Goal: Task Accomplishment & Management: Use online tool/utility

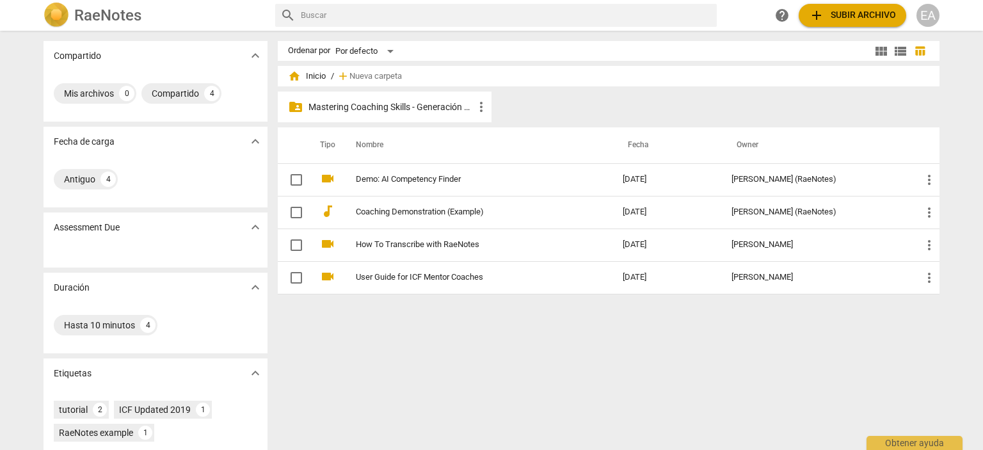
click at [412, 106] on p "Mastering Coaching Skills - Generación 32" at bounding box center [391, 107] width 165 height 13
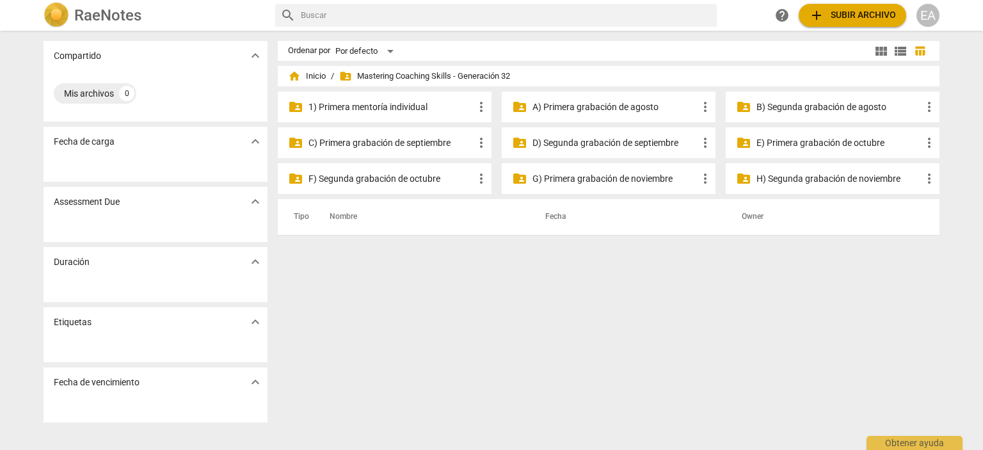
click at [835, 143] on p "E) Primera grabación de octubre" at bounding box center [839, 142] width 165 height 13
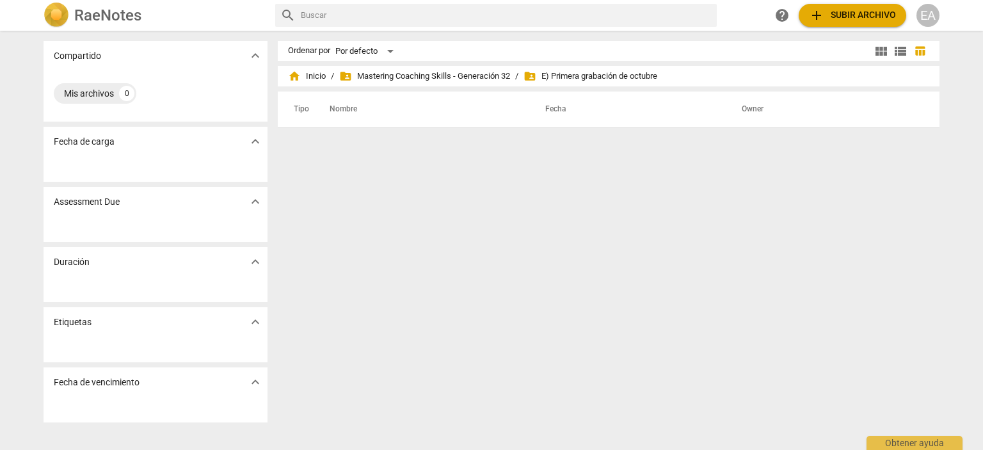
click at [843, 12] on span "add Subir archivo" at bounding box center [852, 15] width 87 height 15
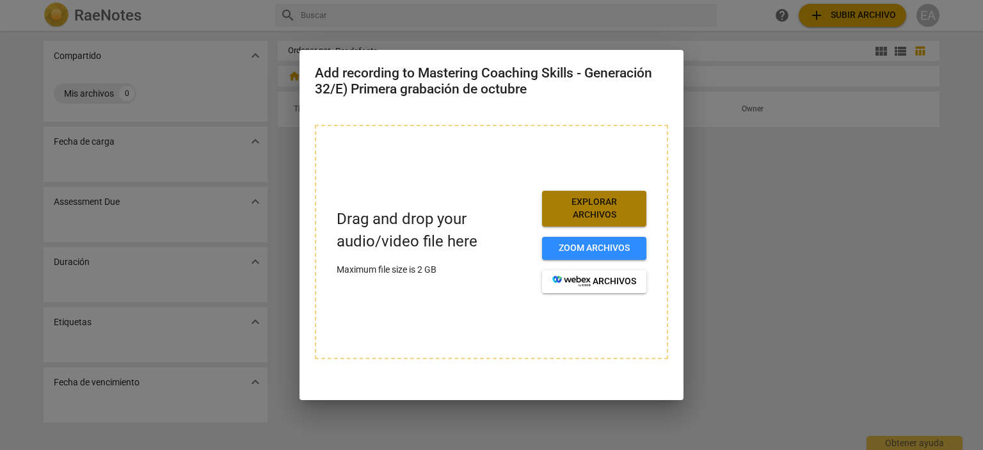
click at [574, 222] on button "Explorar archivos" at bounding box center [594, 208] width 104 height 35
click at [576, 207] on span "Explorar archivos" at bounding box center [595, 208] width 84 height 25
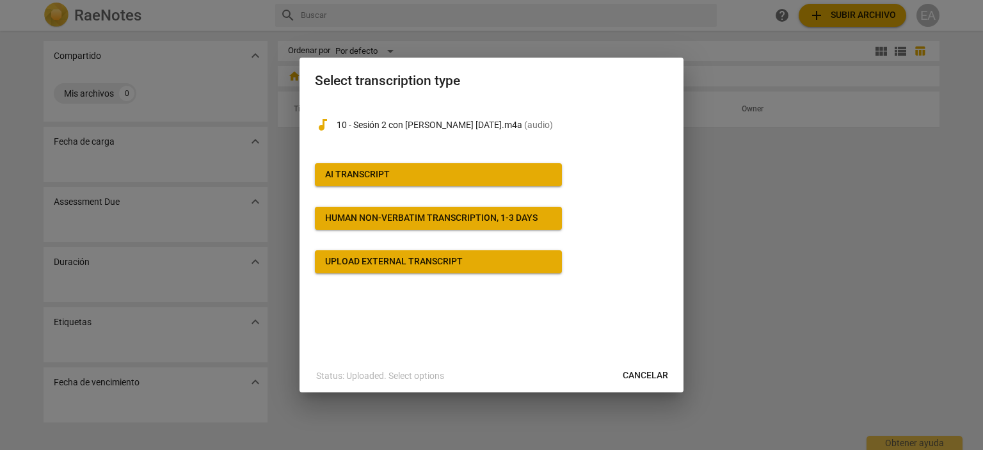
click at [484, 177] on span "AI Transcript" at bounding box center [438, 174] width 227 height 13
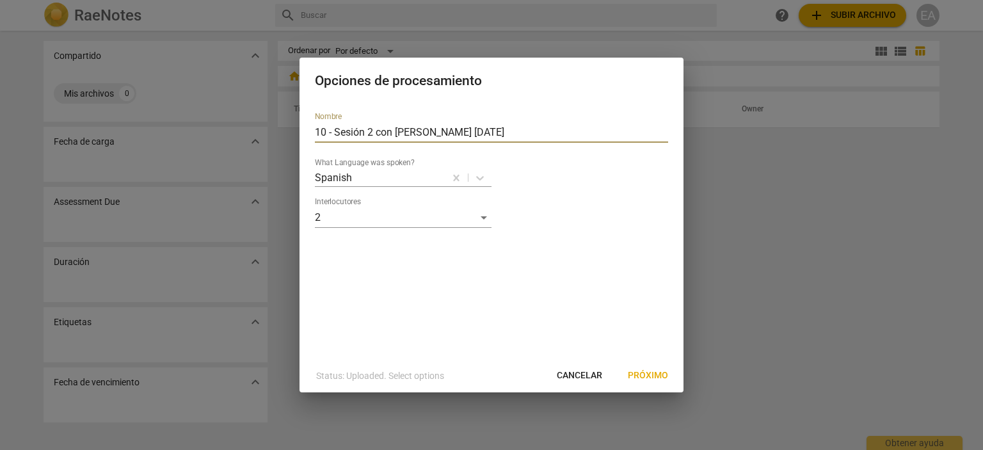
click at [338, 133] on input "10 - Sesión 2 con [PERSON_NAME] [DATE]" at bounding box center [491, 132] width 353 height 20
type input "Sesión 2 con [PERSON_NAME] [DATE]"
click at [654, 375] on span "Próximo" at bounding box center [648, 375] width 40 height 13
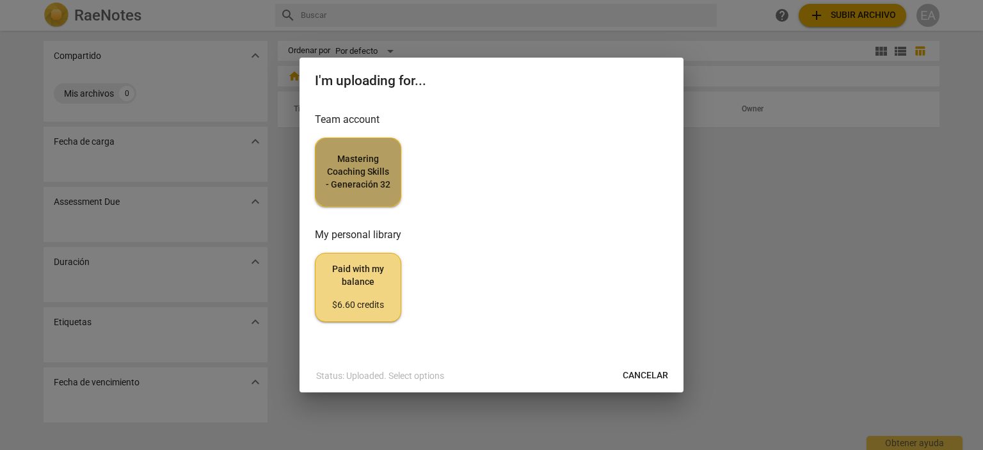
click at [350, 168] on span "Mastering Coaching Skills - Generación 32" at bounding box center [358, 172] width 65 height 38
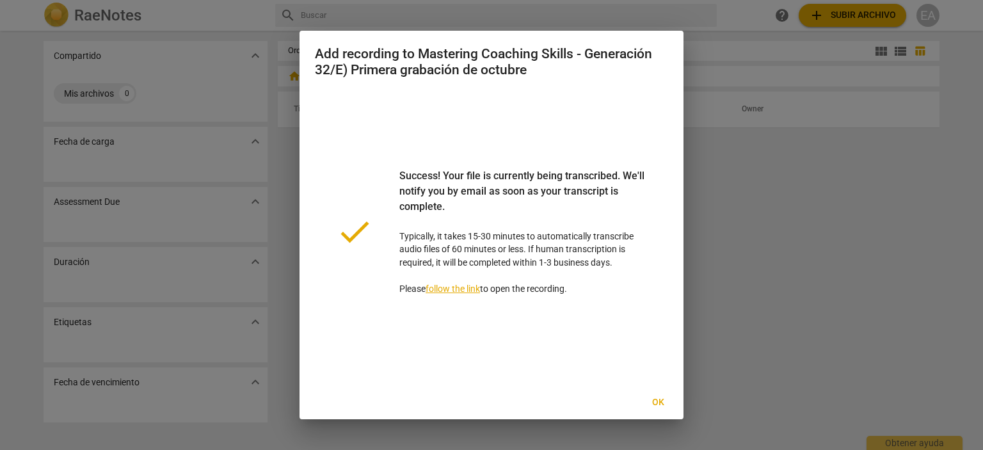
click at [658, 401] on span "Ok" at bounding box center [658, 402] width 20 height 13
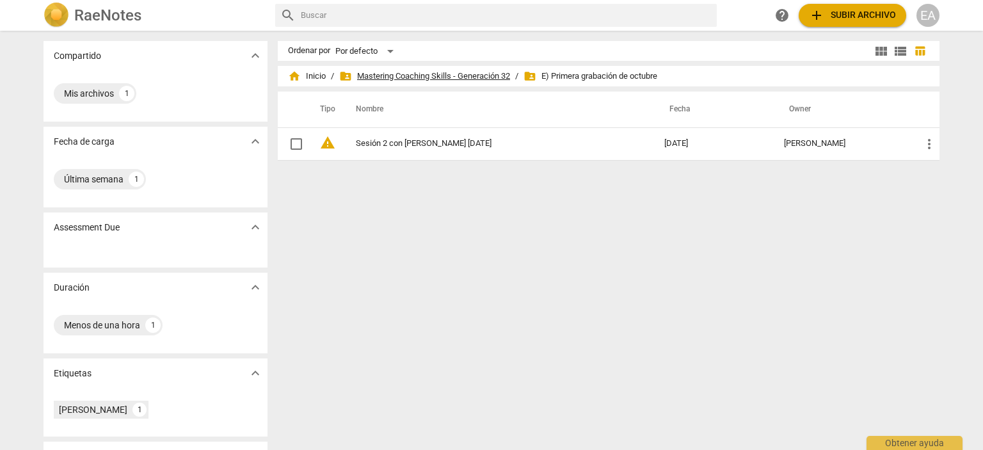
click at [410, 76] on span "folder_shared Mastering Coaching Skills - Generación 32" at bounding box center [424, 76] width 171 height 13
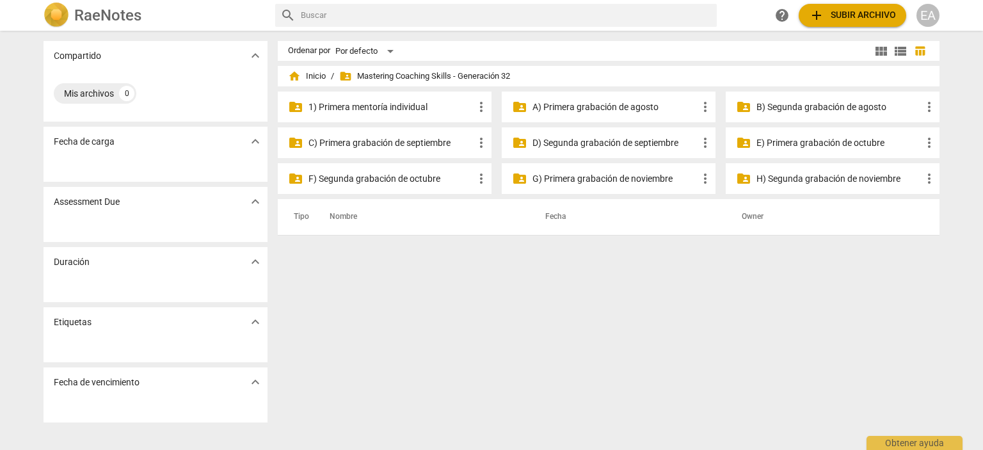
click at [611, 140] on p "D) Segunda grabación de septiembre" at bounding box center [615, 142] width 165 height 13
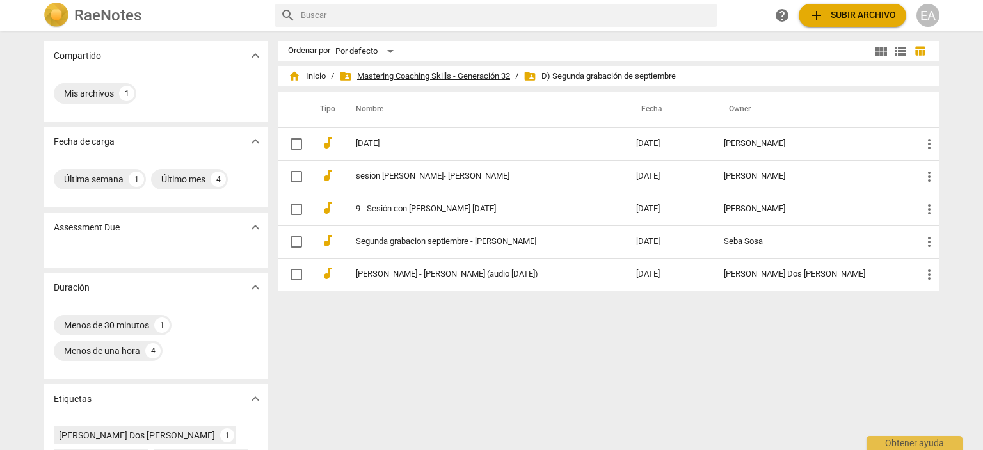
click at [420, 76] on span "folder_shared Mastering Coaching Skills - Generación 32" at bounding box center [424, 76] width 171 height 13
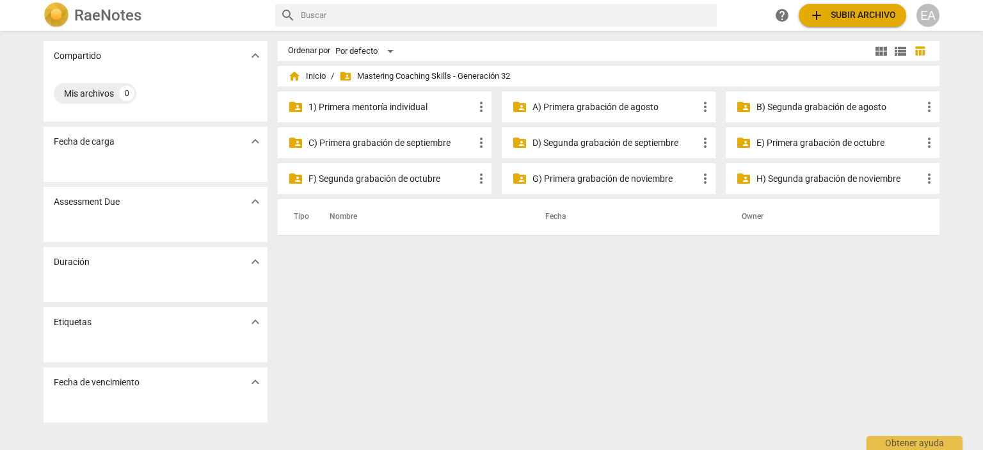
click at [433, 140] on p "C) Primera grabación de septiembre" at bounding box center [391, 142] width 165 height 13
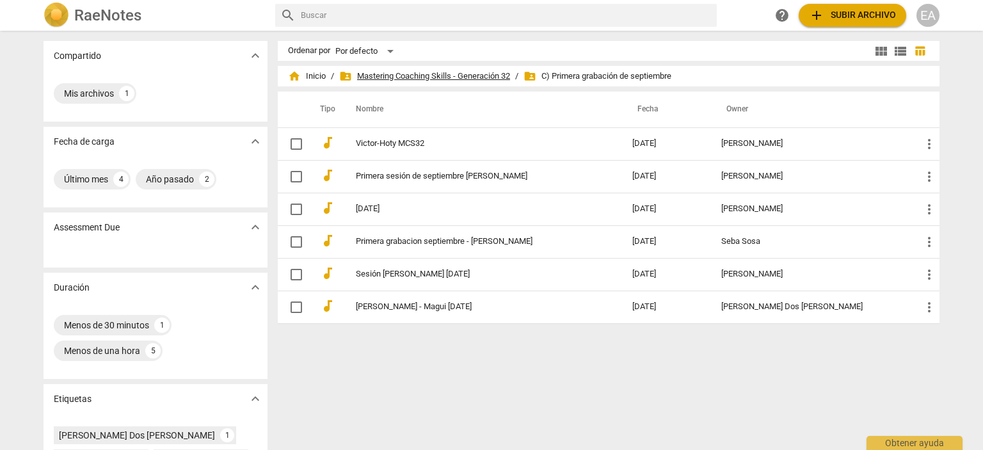
click at [446, 77] on span "folder_shared Mastering Coaching Skills - Generación 32" at bounding box center [424, 76] width 171 height 13
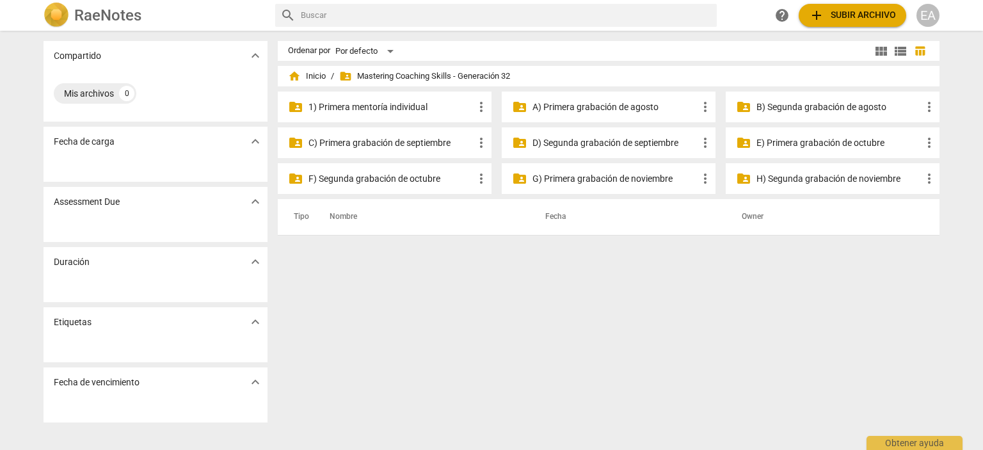
click at [791, 145] on p "E) Primera grabación de octubre" at bounding box center [839, 142] width 165 height 13
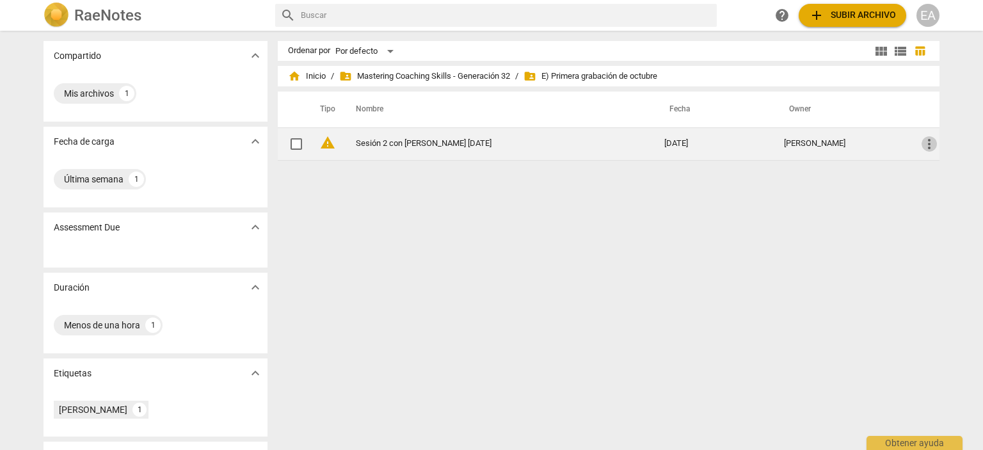
click at [930, 144] on span "more_vert" at bounding box center [929, 143] width 15 height 15
click at [930, 144] on li "Mover" at bounding box center [944, 143] width 49 height 31
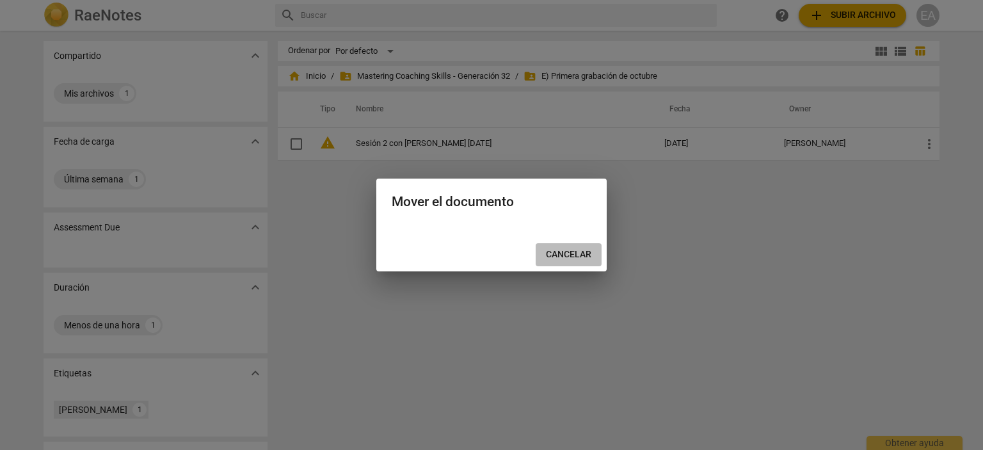
click at [576, 254] on span "Cancelar" at bounding box center [568, 254] width 45 height 13
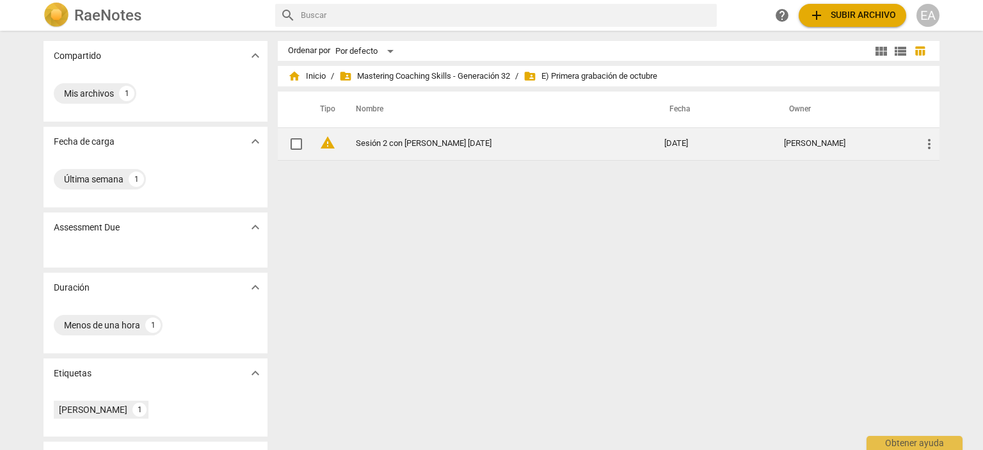
click at [325, 143] on span "warning" at bounding box center [327, 142] width 15 height 15
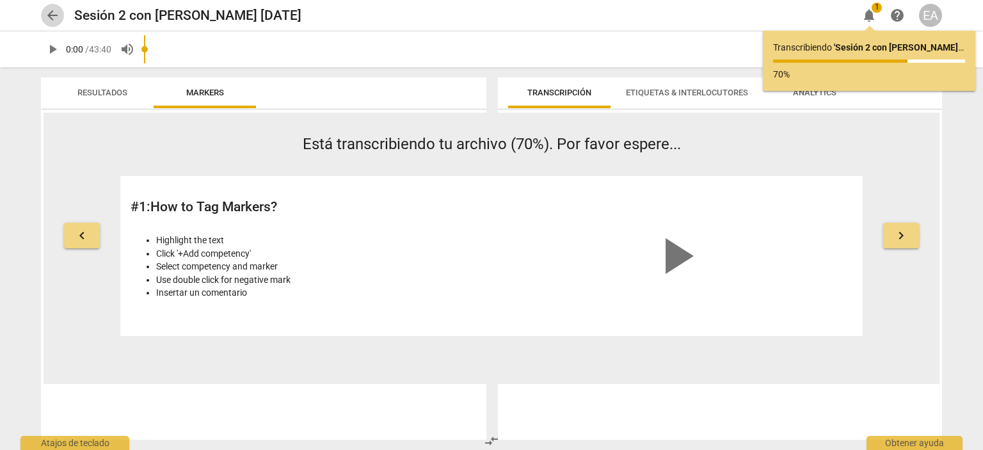
click at [47, 12] on span "arrow_back" at bounding box center [52, 15] width 15 height 15
